Goal: Task Accomplishment & Management: Complete application form

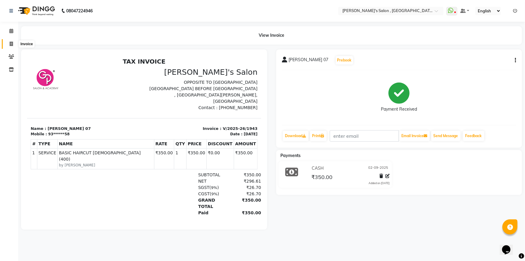
click at [11, 44] on icon at bounding box center [11, 44] width 3 height 5
select select "service"
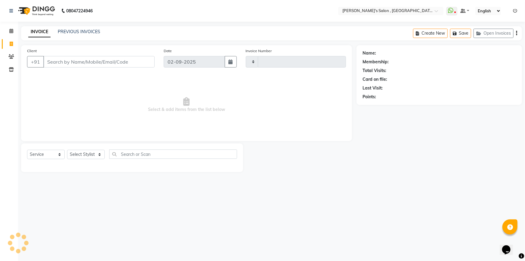
type input "1944"
select select "7416"
click at [97, 157] on select "Select Stylist" at bounding box center [86, 154] width 38 height 9
select select "67371"
click at [67, 150] on select "Select Stylist ABHISHEK [PERSON_NAME] AKASH SH ARJUN SIR Manager [PERSON_NAME] …" at bounding box center [86, 154] width 38 height 9
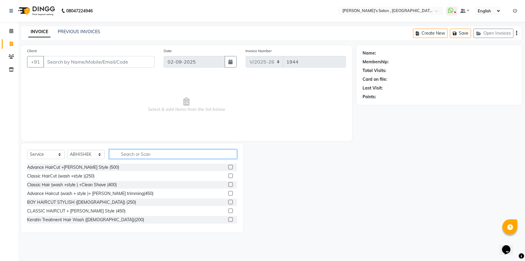
click at [115, 152] on input "text" at bounding box center [173, 153] width 128 height 9
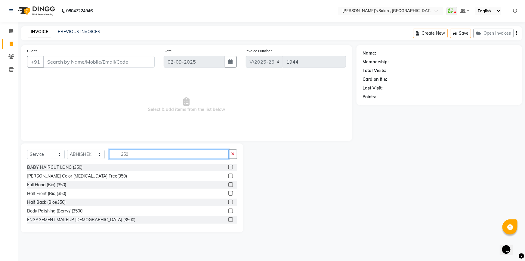
type input "350"
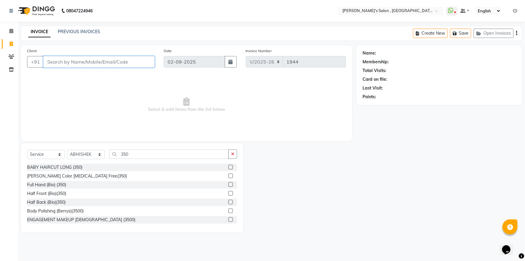
click at [132, 60] on input "Client" at bounding box center [98, 61] width 111 height 11
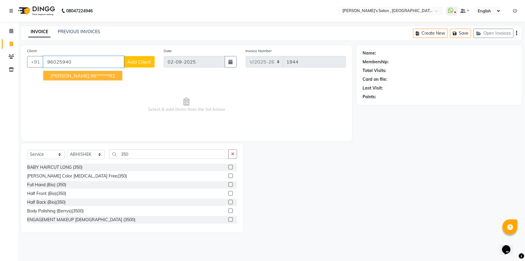
click at [75, 76] on span "[PERSON_NAME]" at bounding box center [70, 76] width 39 height 6
type input "96******82"
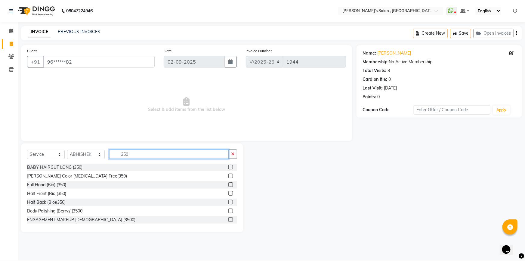
click at [155, 154] on input "350" at bounding box center [169, 153] width 120 height 9
type input "3"
type input "350"
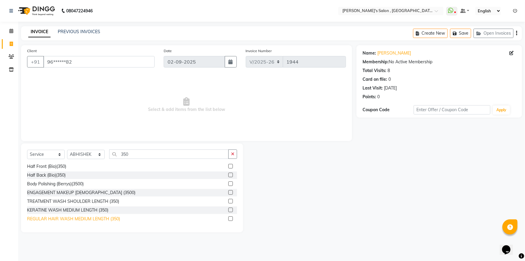
click at [99, 217] on div "REGULAR HAIR WASH MEDIUM LENGTH (350)" at bounding box center [73, 219] width 93 height 6
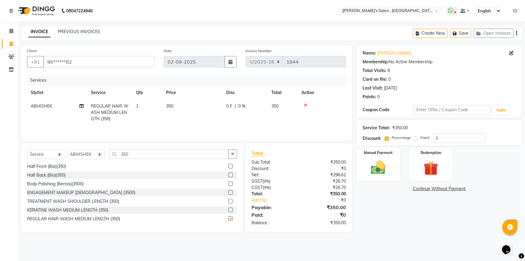
checkbox input "false"
click at [168, 156] on input "350" at bounding box center [169, 153] width 120 height 9
type input "3"
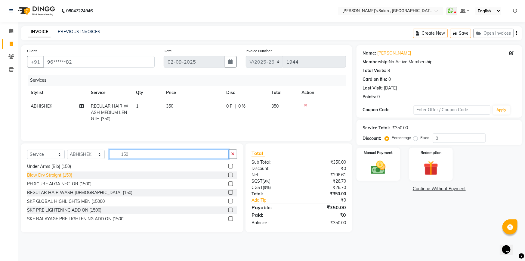
type input "150"
click at [54, 173] on div "Blow Dry Straight (150)" at bounding box center [49, 175] width 45 height 6
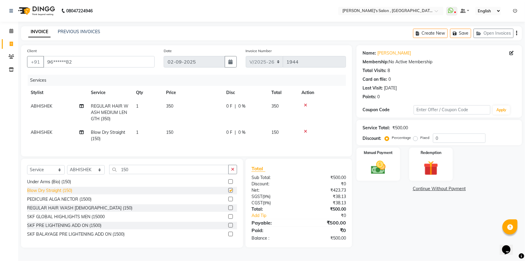
checkbox input "false"
click at [366, 165] on img at bounding box center [378, 167] width 25 height 17
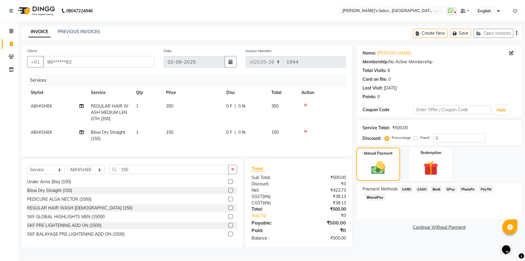
click at [386, 194] on span "BharatPay" at bounding box center [375, 197] width 20 height 7
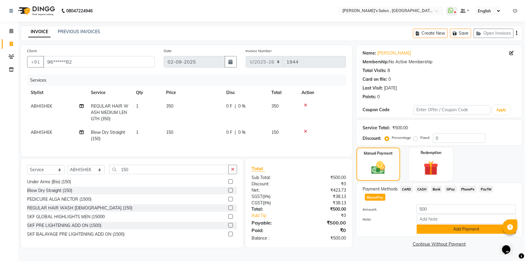
click at [463, 224] on button "Add Payment" at bounding box center [466, 228] width 99 height 9
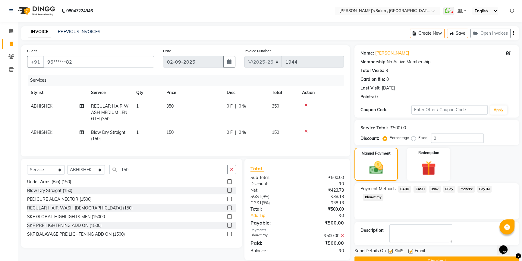
click at [435, 257] on button "Checkout" at bounding box center [436, 260] width 164 height 9
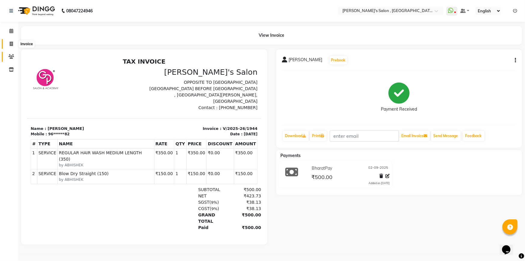
drag, startPoint x: 10, startPoint y: 43, endPoint x: 12, endPoint y: 53, distance: 10.7
click at [10, 43] on icon at bounding box center [11, 44] width 3 height 5
select select "service"
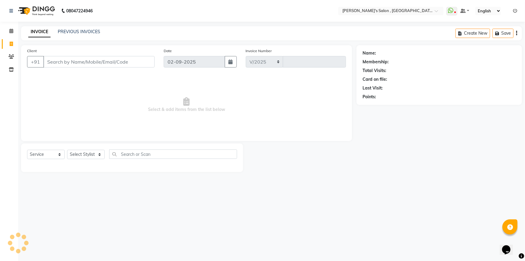
select select "7416"
type input "1945"
drag, startPoint x: 86, startPoint y: 58, endPoint x: 84, endPoint y: 63, distance: 5.4
click at [84, 63] on input "Client" at bounding box center [98, 61] width 111 height 11
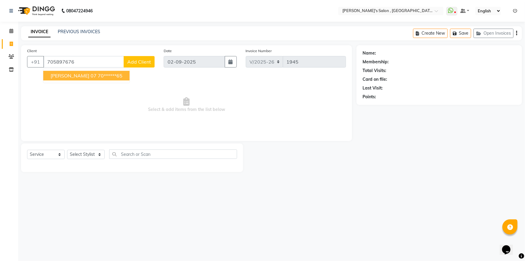
click at [65, 75] on span "[PERSON_NAME] 07" at bounding box center [74, 76] width 46 height 6
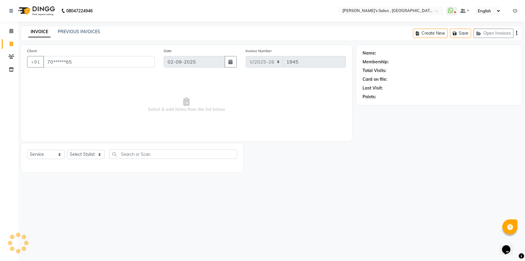
type input "70******65"
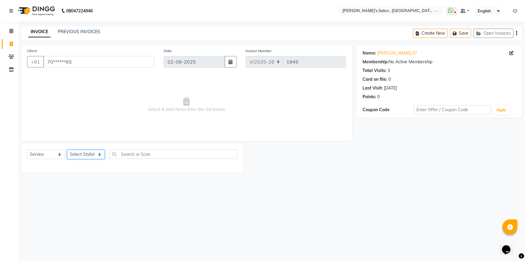
click at [101, 156] on select "Select Stylist ABHISHEK [PERSON_NAME] AKASH SH ARJUN SIR Manager [PERSON_NAME] …" at bounding box center [86, 154] width 38 height 9
select select "64874"
click at [67, 150] on select "Select Stylist ABHISHEK [PERSON_NAME] AKASH SH ARJUN SIR Manager [PERSON_NAME] …" at bounding box center [86, 154] width 38 height 9
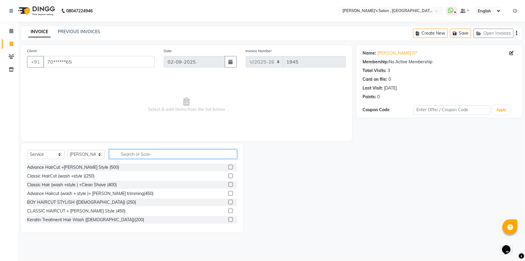
drag, startPoint x: 130, startPoint y: 151, endPoint x: 129, endPoint y: 157, distance: 6.5
click at [129, 156] on input "text" at bounding box center [173, 153] width 128 height 9
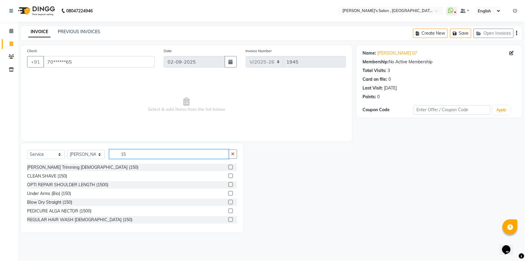
type input "1"
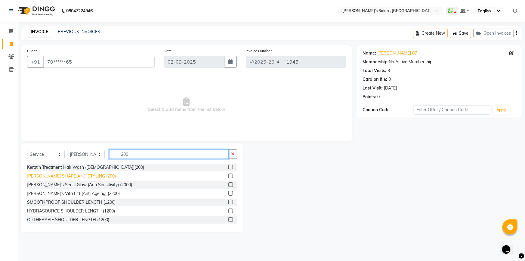
type input "200"
click at [89, 175] on div "[PERSON_NAME] SHAPE AND STYLING (200)" at bounding box center [71, 176] width 89 height 6
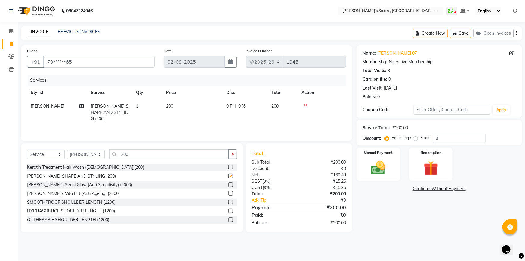
checkbox input "false"
click at [385, 170] on img at bounding box center [378, 167] width 25 height 17
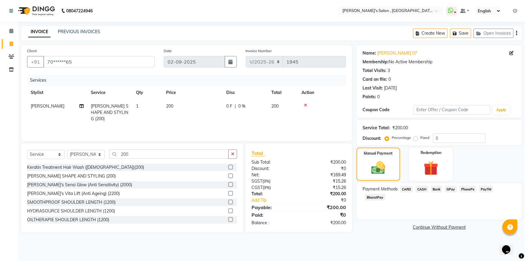
click at [386, 194] on span "BharatPay" at bounding box center [375, 197] width 20 height 7
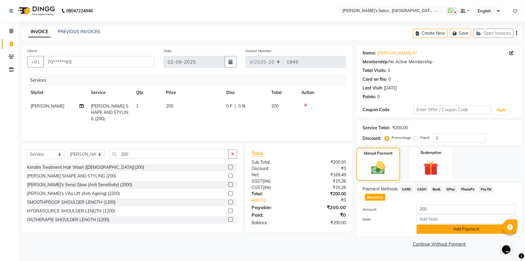
click at [485, 224] on button "Add Payment" at bounding box center [466, 228] width 99 height 9
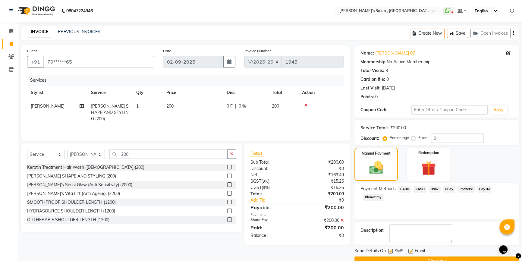
scroll to position [13, 0]
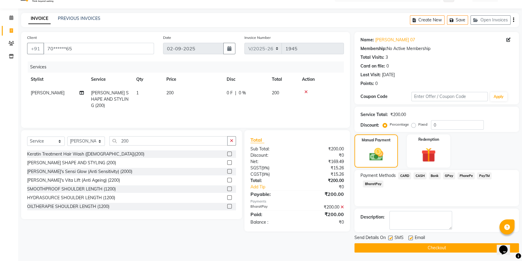
click at [437, 245] on button "Checkout" at bounding box center [436, 247] width 164 height 9
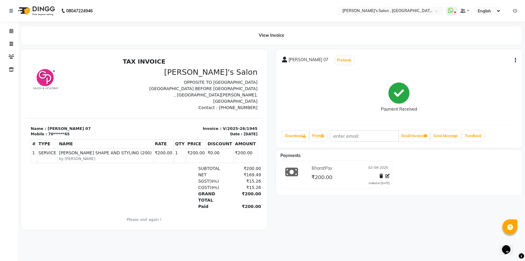
drag, startPoint x: 254, startPoint y: 88, endPoint x: 301, endPoint y: 103, distance: 49.5
